Goal: Information Seeking & Learning: Learn about a topic

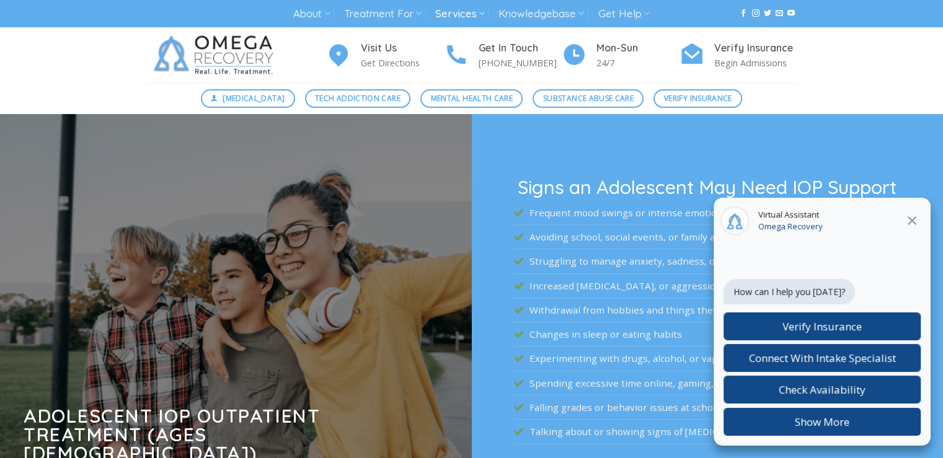
click at [911, 219] on icon at bounding box center [911, 220] width 15 height 15
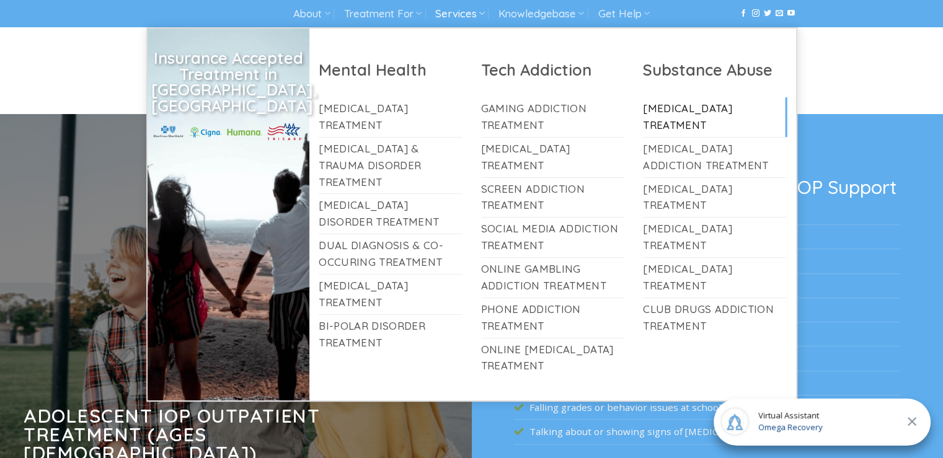
click at [694, 115] on link "[MEDICAL_DATA] Treatment" at bounding box center [715, 117] width 144 height 40
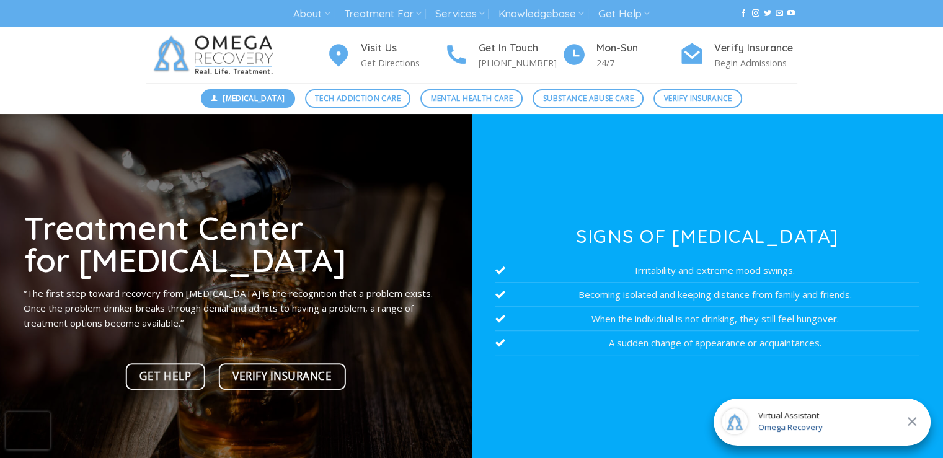
click at [278, 99] on span "[MEDICAL_DATA]" at bounding box center [254, 98] width 62 height 12
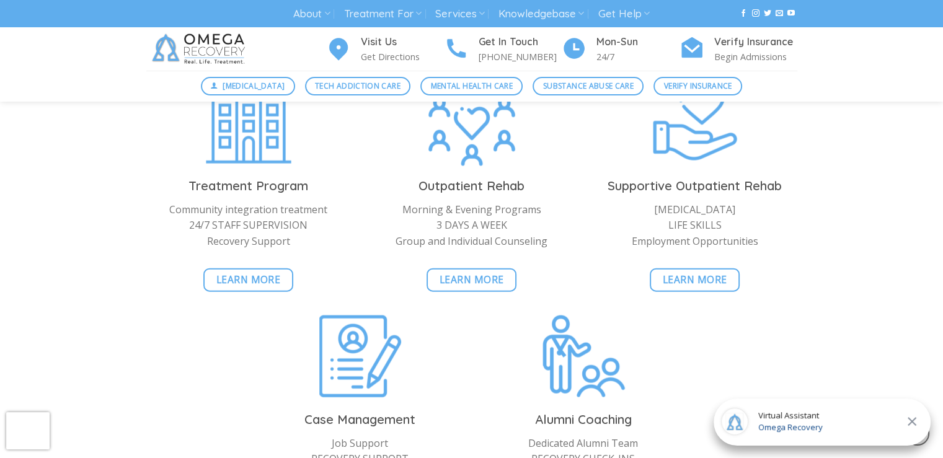
scroll to position [2976, 0]
